Goal: Use online tool/utility: Use online tool/utility

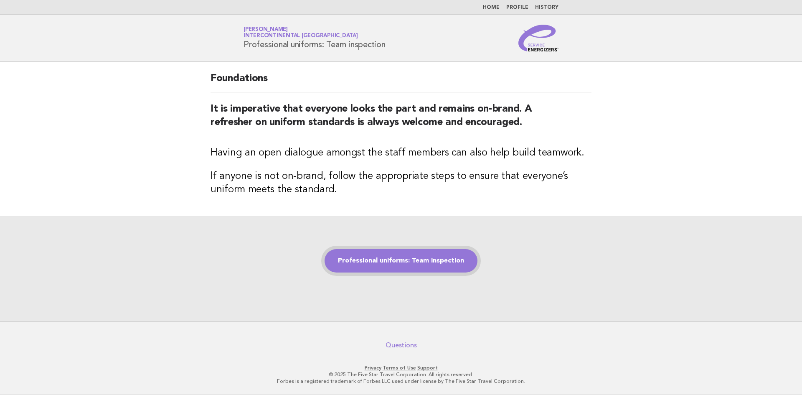
click at [399, 253] on link "Professional uniforms: Team inspection" at bounding box center [401, 260] width 153 height 23
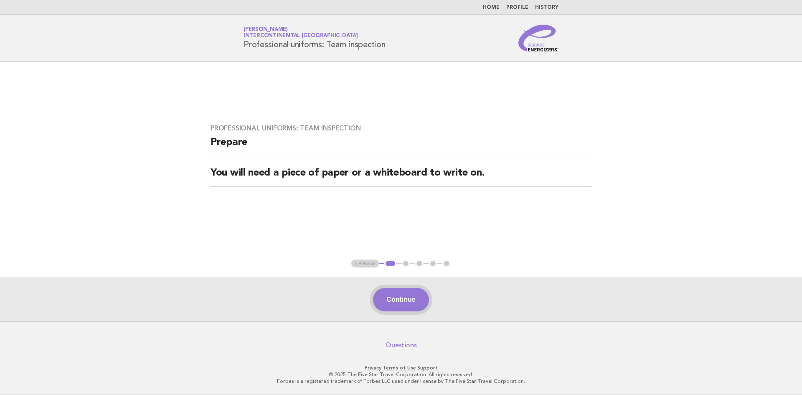
click at [415, 305] on button "Continue" at bounding box center [401, 299] width 56 height 23
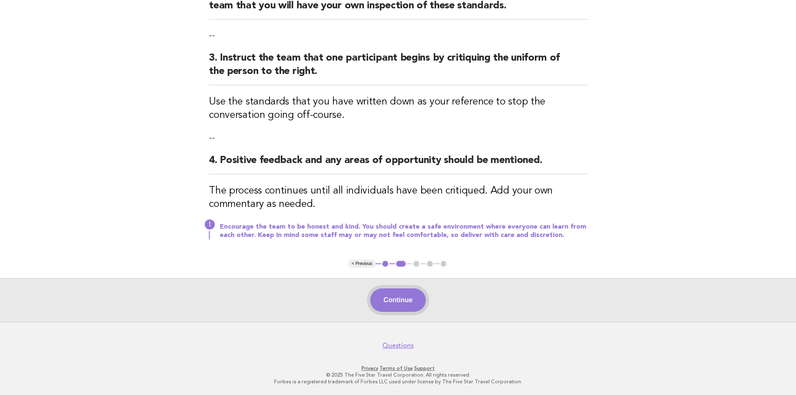
click at [403, 300] on button "Continue" at bounding box center [398, 299] width 56 height 23
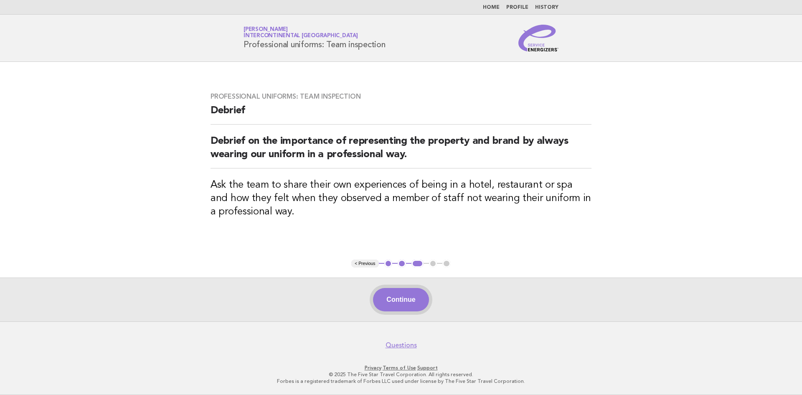
click at [405, 299] on button "Continue" at bounding box center [401, 299] width 56 height 23
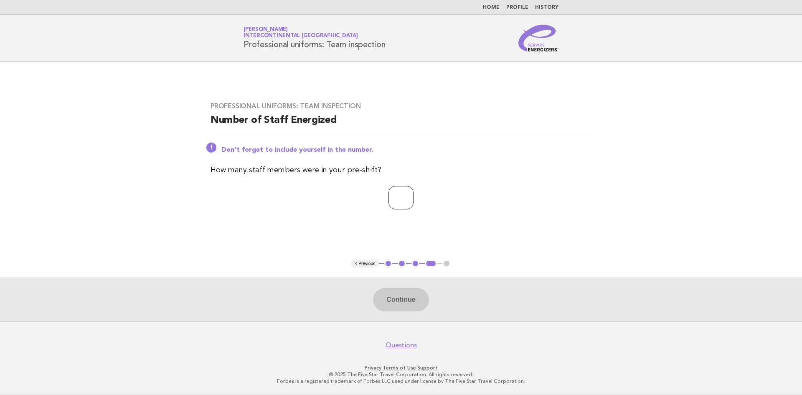
type input "*"
click at [414, 195] on input "*" at bounding box center [401, 197] width 25 height 23
click at [401, 296] on button "Continue" at bounding box center [401, 299] width 56 height 23
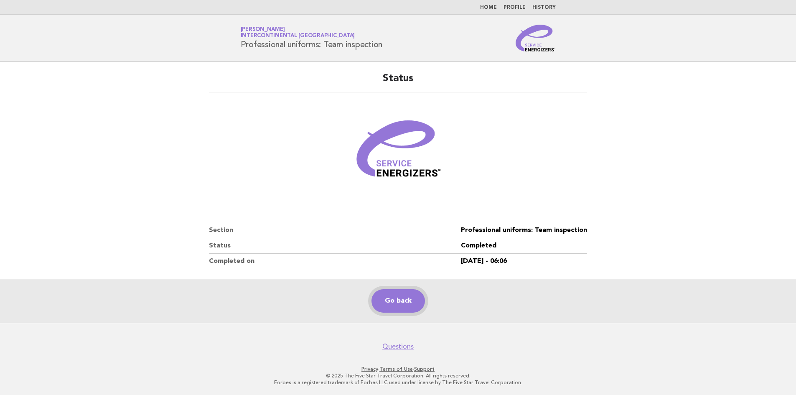
click at [399, 301] on link "Go back" at bounding box center [397, 300] width 53 height 23
